Goal: Task Accomplishment & Management: Use online tool/utility

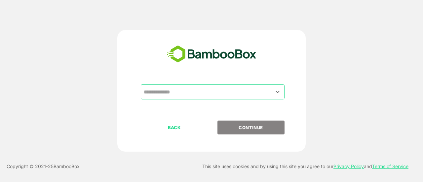
click at [187, 96] on input "text" at bounding box center [212, 92] width 141 height 13
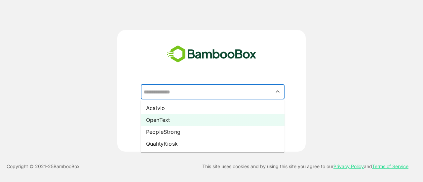
click at [173, 122] on li "OpenText" at bounding box center [213, 120] width 144 height 12
type input "********"
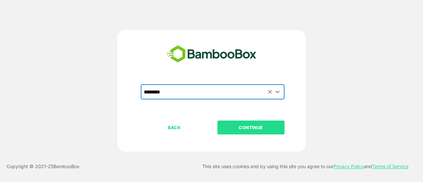
click at [237, 138] on div "BACK CONTINUE" at bounding box center [217, 149] width 153 height 56
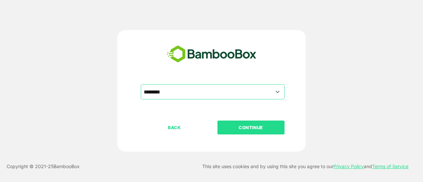
click at [233, 128] on p "CONTINUE" at bounding box center [251, 127] width 66 height 7
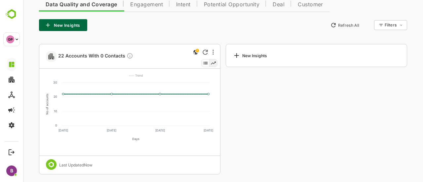
scroll to position [153, 0]
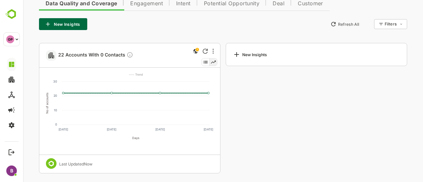
click at [70, 21] on button "New Insights" at bounding box center [63, 24] width 48 height 12
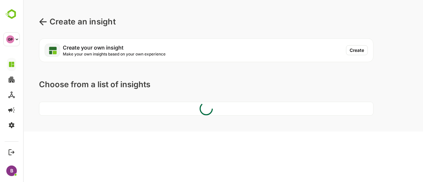
scroll to position [0, 0]
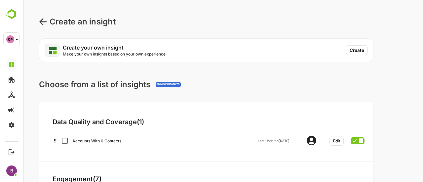
click at [43, 17] on div "Create an insight" at bounding box center [77, 22] width 77 height 12
click at [43, 20] on icon at bounding box center [43, 22] width 8 height 8
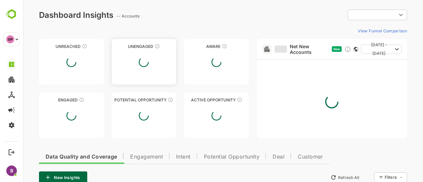
type input "**********"
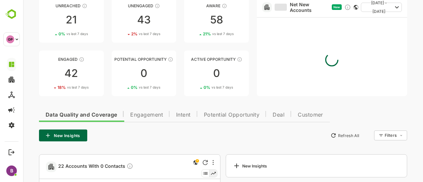
scroll to position [42, 0]
click at [143, 112] on span "Engagement" at bounding box center [146, 114] width 33 height 5
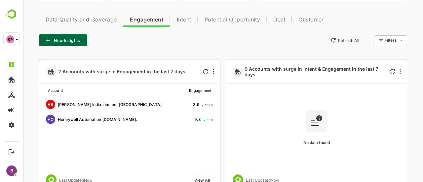
scroll to position [84, 0]
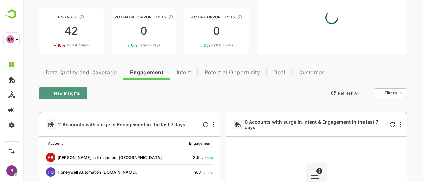
click at [76, 95] on button "New Insights" at bounding box center [63, 93] width 48 height 12
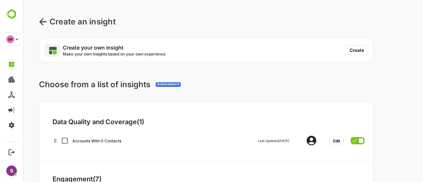
click at [356, 46] on button "Create" at bounding box center [357, 50] width 22 height 10
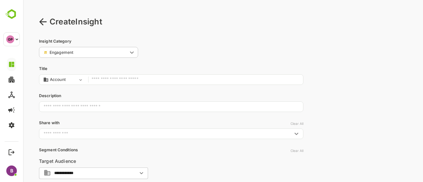
click at [128, 79] on input "text" at bounding box center [196, 79] width 208 height 9
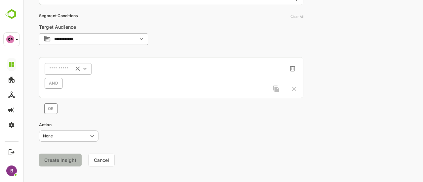
scroll to position [134, 0]
click at [71, 72] on div "​" at bounding box center [68, 68] width 47 height 12
type input "**********"
click at [97, 40] on input "**********" at bounding box center [94, 38] width 81 height 5
click at [95, 53] on li "All Accounts" at bounding box center [93, 51] width 106 height 10
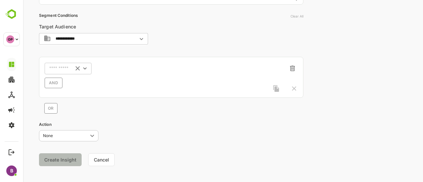
click at [55, 73] on div "​" at bounding box center [68, 68] width 47 height 12
click at [65, 110] on p "Activity Type" at bounding box center [65, 110] width 25 height 6
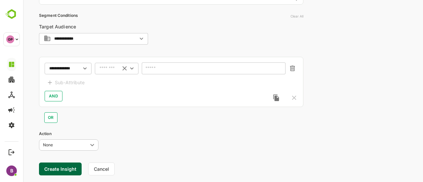
click at [104, 66] on input "text" at bounding box center [108, 68] width 18 height 5
click at [118, 81] on li "includes" at bounding box center [116, 81] width 41 height 10
type input "********"
click at [184, 62] on div "​" at bounding box center [214, 68] width 144 height 12
click at [174, 65] on div "​" at bounding box center [214, 68] width 144 height 12
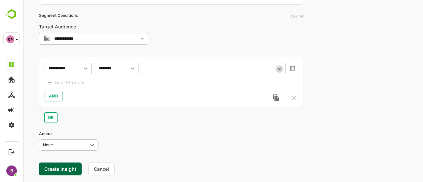
click at [281, 67] on icon "Open" at bounding box center [279, 68] width 7 height 7
click at [223, 70] on input "text" at bounding box center [209, 68] width 126 height 5
click at [85, 66] on icon "Open" at bounding box center [85, 68] width 7 height 7
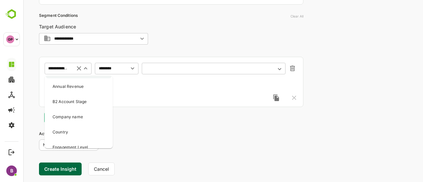
scroll to position [0, 0]
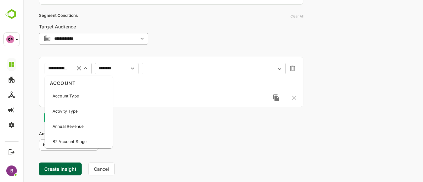
click at [159, 71] on div "​" at bounding box center [214, 68] width 144 height 12
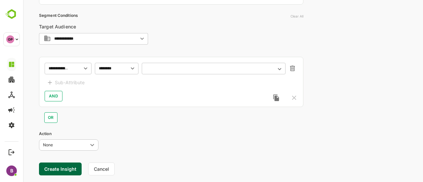
click at [159, 71] on div "​" at bounding box center [214, 68] width 144 height 12
click at [280, 69] on icon "Open" at bounding box center [279, 69] width 3 height 2
click at [173, 66] on input "text" at bounding box center [209, 68] width 126 height 5
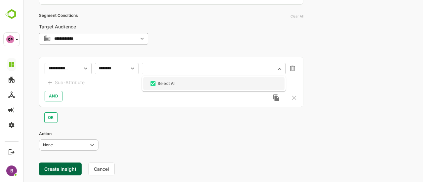
click at [94, 96] on div "AND" at bounding box center [171, 96] width 253 height 11
